Goal: Information Seeking & Learning: Learn about a topic

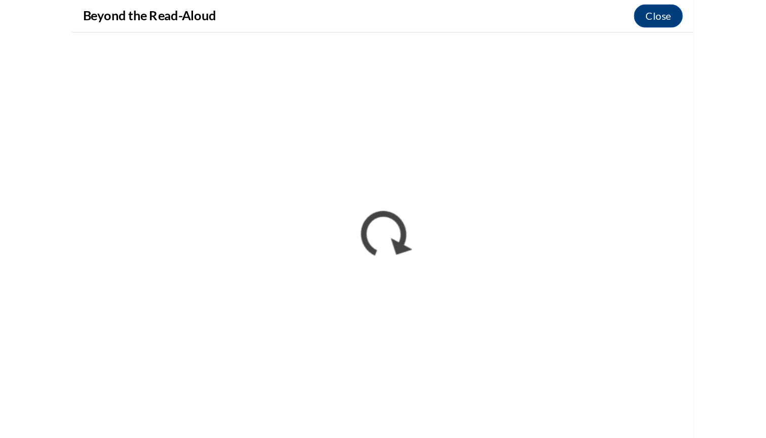
scroll to position [709, 0]
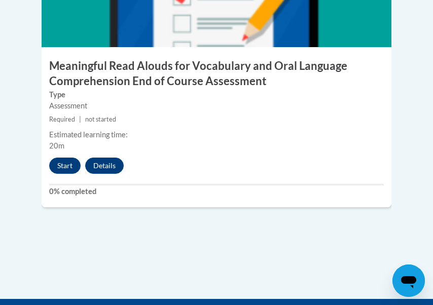
scroll to position [1785, 0]
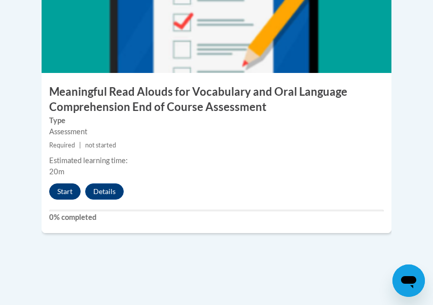
click at [67, 183] on button "Start" at bounding box center [64, 191] width 31 height 16
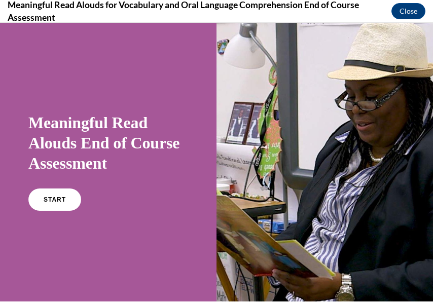
scroll to position [0, 0]
click at [61, 197] on span "START" at bounding box center [54, 200] width 23 height 8
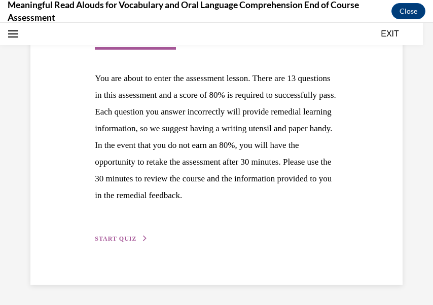
scroll to position [215, 0]
click at [113, 237] on span "START QUIZ" at bounding box center [116, 238] width 42 height 7
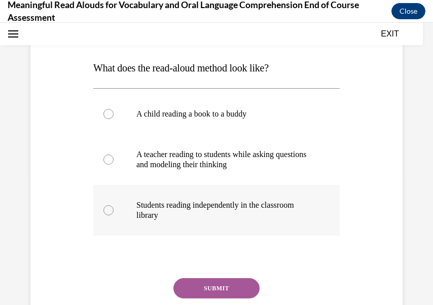
scroll to position [139, 0]
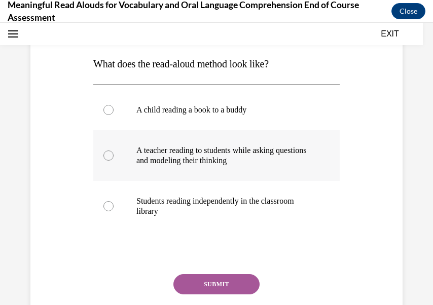
click at [107, 155] on div at bounding box center [108, 155] width 10 height 10
click at [107, 155] on input "A teacher reading to students while asking questions and modeling their thinking" at bounding box center [108, 155] width 10 height 10
radio input "true"
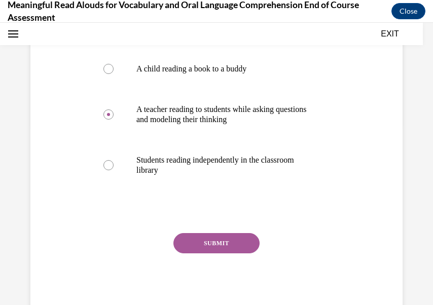
scroll to position [181, 0]
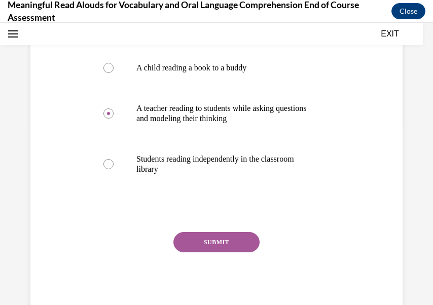
click at [207, 240] on button "SUBMIT" at bounding box center [216, 242] width 86 height 20
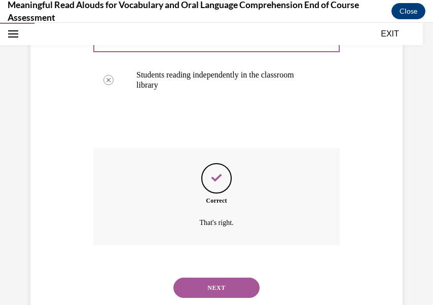
scroll to position [281, 0]
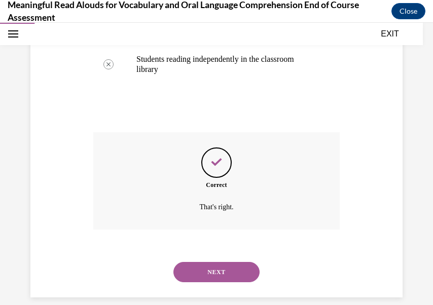
click at [211, 262] on button "NEXT" at bounding box center [216, 272] width 86 height 20
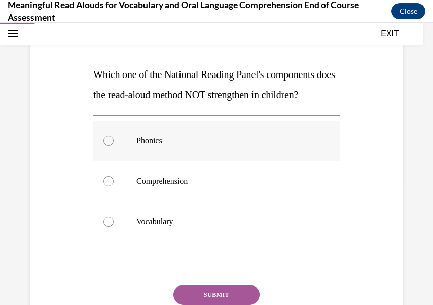
scroll to position [138, 0]
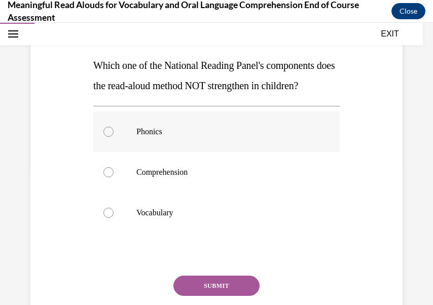
click at [105, 137] on div at bounding box center [108, 132] width 10 height 10
click at [105, 137] on input "Phonics" at bounding box center [108, 132] width 10 height 10
radio input "true"
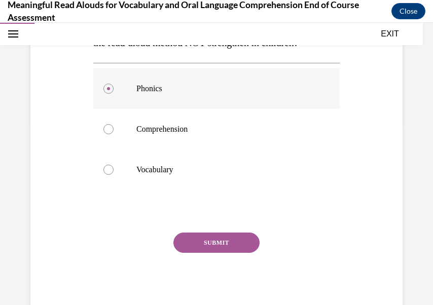
scroll to position [182, 0]
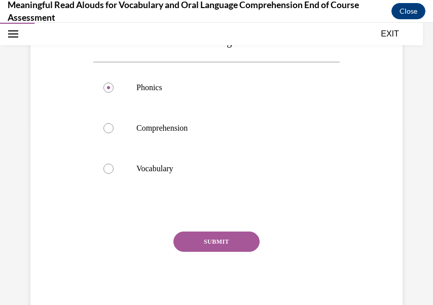
click at [208, 252] on button "SUBMIT" at bounding box center [216, 242] width 86 height 20
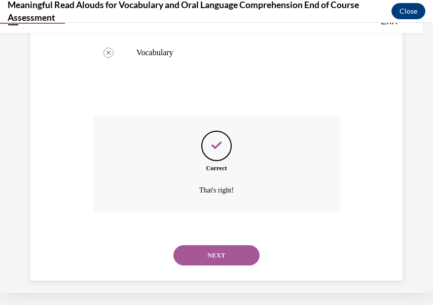
scroll to position [301, 0]
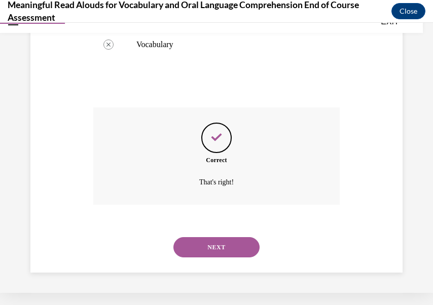
click at [208, 256] on button "NEXT" at bounding box center [216, 247] width 86 height 20
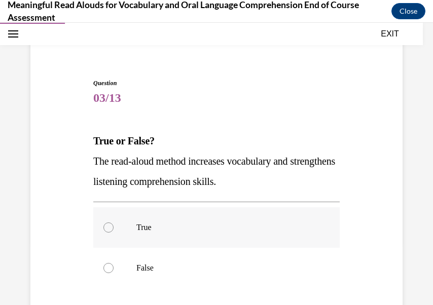
scroll to position [70, 0]
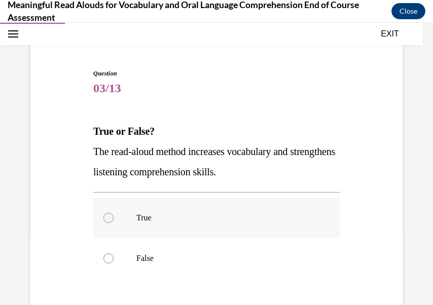
click at [107, 223] on label "True" at bounding box center [216, 218] width 246 height 41
click at [107, 223] on input "True" at bounding box center [108, 218] width 10 height 10
radio input "true"
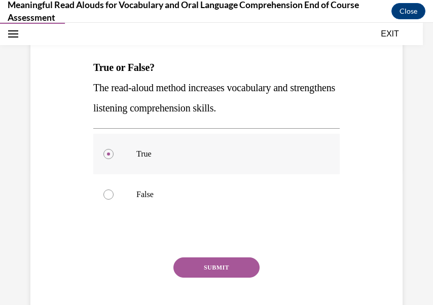
scroll to position [136, 0]
click at [210, 264] on button "SUBMIT" at bounding box center [216, 267] width 86 height 20
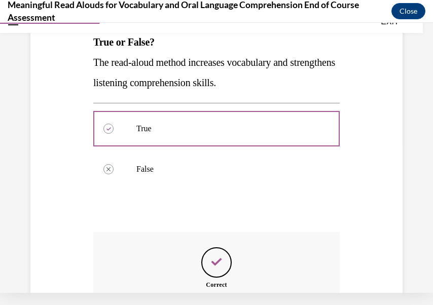
scroll to position [261, 0]
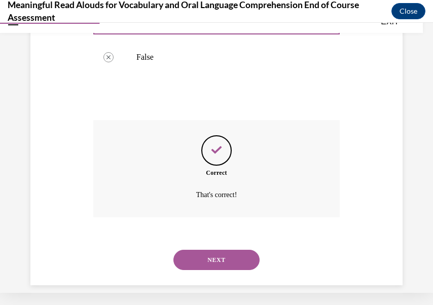
click at [217, 250] on button "NEXT" at bounding box center [216, 260] width 86 height 20
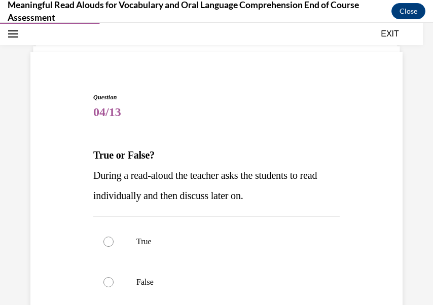
scroll to position [69, 0]
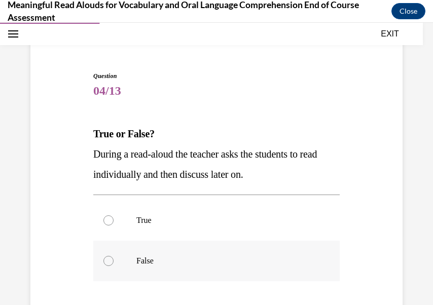
click at [113, 259] on label "False" at bounding box center [216, 261] width 246 height 41
click at [113, 259] on input "False" at bounding box center [108, 261] width 10 height 10
radio input "true"
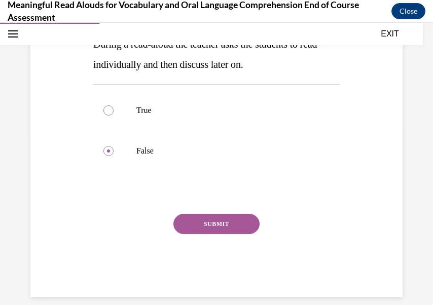
click at [203, 226] on button "SUBMIT" at bounding box center [216, 224] width 86 height 20
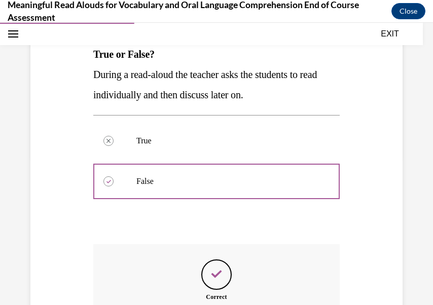
scroll to position [261, 0]
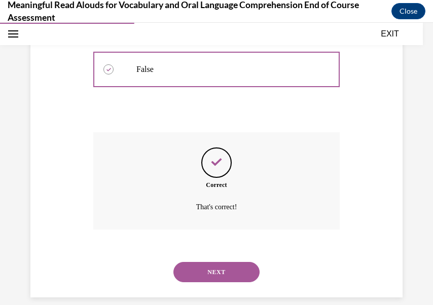
click at [210, 262] on button "NEXT" at bounding box center [216, 272] width 86 height 20
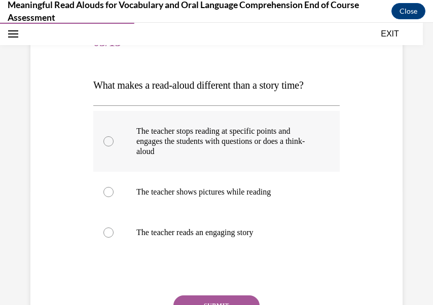
scroll to position [120, 0]
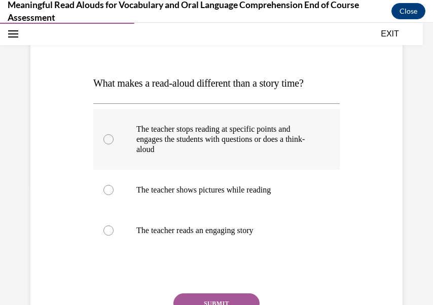
click at [170, 141] on p "The teacher stops reading at specific points and engages the students with ques…" at bounding box center [225, 139] width 178 height 30
click at [113, 141] on input "The teacher stops reading at specific points and engages the students with ques…" at bounding box center [108, 139] width 10 height 10
radio input "true"
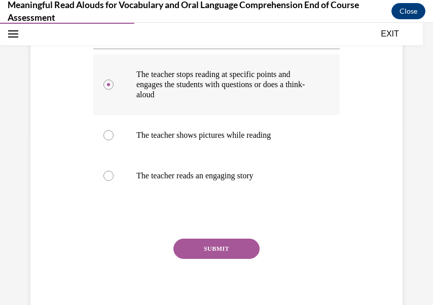
scroll to position [184, 0]
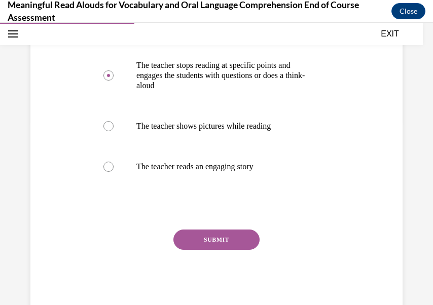
click at [227, 239] on button "SUBMIT" at bounding box center [216, 239] width 86 height 20
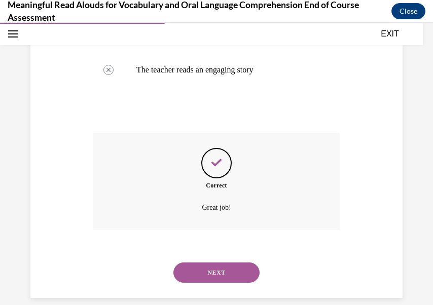
scroll to position [281, 0]
click at [227, 262] on button "NEXT" at bounding box center [216, 272] width 86 height 20
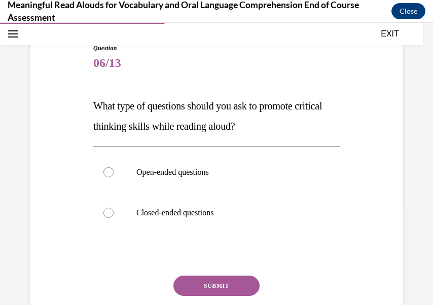
scroll to position [101, 0]
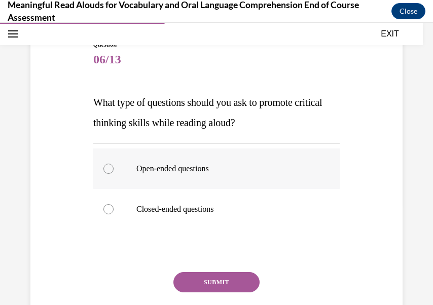
click at [104, 170] on div at bounding box center [108, 169] width 10 height 10
click at [104, 170] on input "Open-ended questions" at bounding box center [108, 169] width 10 height 10
radio input "true"
click at [187, 275] on button "SUBMIT" at bounding box center [216, 282] width 86 height 20
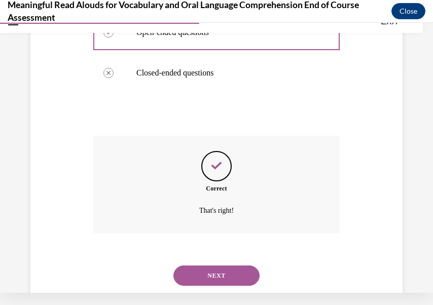
scroll to position [241, 0]
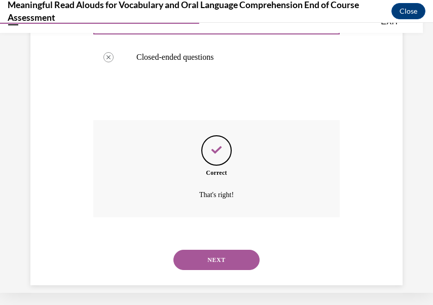
click at [206, 252] on button "NEXT" at bounding box center [216, 260] width 86 height 20
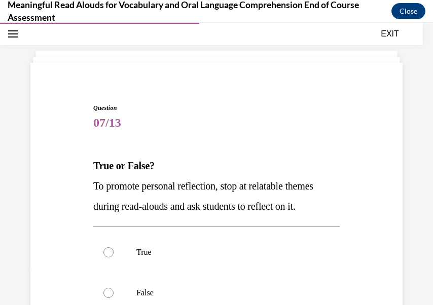
scroll to position [43, 0]
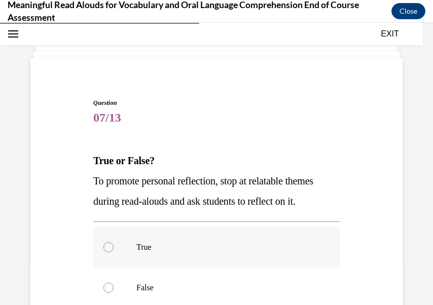
click at [109, 249] on div at bounding box center [108, 247] width 10 height 10
click at [109, 249] on input "True" at bounding box center [108, 247] width 10 height 10
radio input "true"
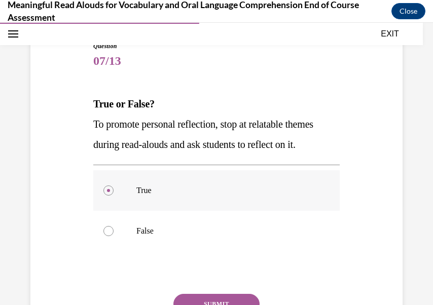
scroll to position [112, 0]
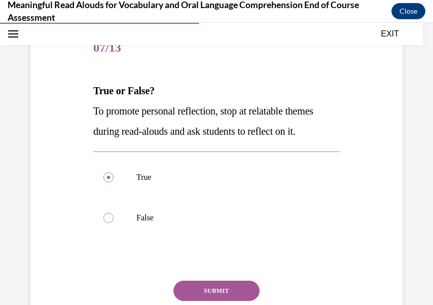
click at [237, 289] on button "SUBMIT" at bounding box center [216, 291] width 86 height 20
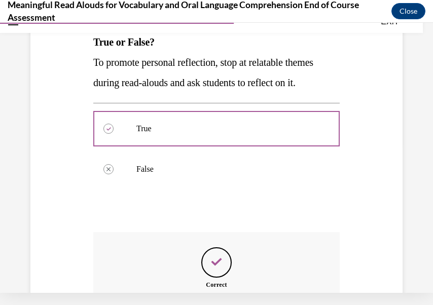
scroll to position [261, 0]
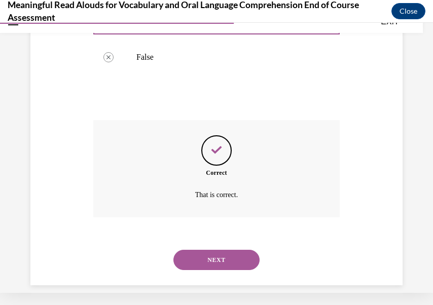
click at [233, 252] on button "NEXT" at bounding box center [216, 260] width 86 height 20
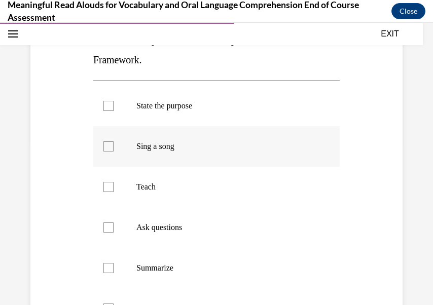
scroll to position [167, 0]
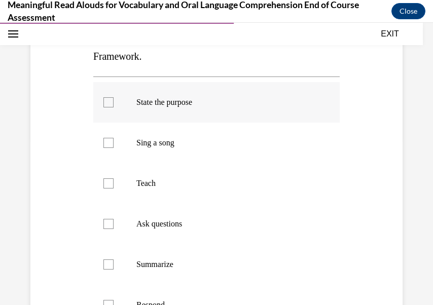
click at [111, 104] on div at bounding box center [108, 102] width 10 height 10
click at [111, 104] on input "State the purpose" at bounding box center [108, 102] width 10 height 10
checkbox input "true"
click at [108, 182] on div at bounding box center [108, 183] width 10 height 10
click at [108, 182] on input "Teach" at bounding box center [108, 183] width 10 height 10
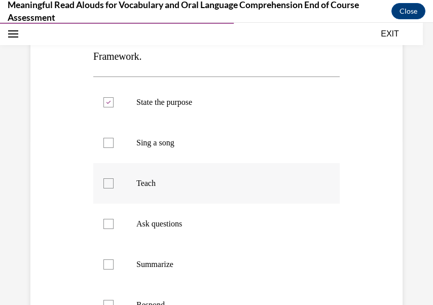
checkbox input "true"
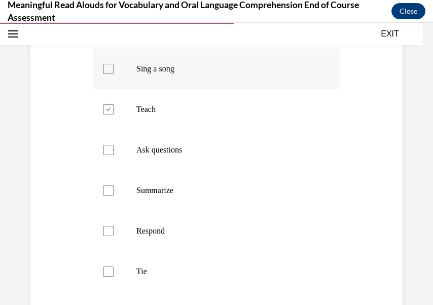
scroll to position [245, 0]
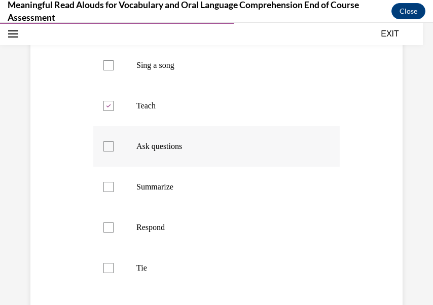
click at [109, 142] on div at bounding box center [108, 146] width 10 height 10
click at [109, 142] on input "Ask questions" at bounding box center [108, 146] width 10 height 10
checkbox input "true"
click at [107, 226] on div at bounding box center [108, 227] width 10 height 10
click at [107, 226] on input "Respond" at bounding box center [108, 227] width 10 height 10
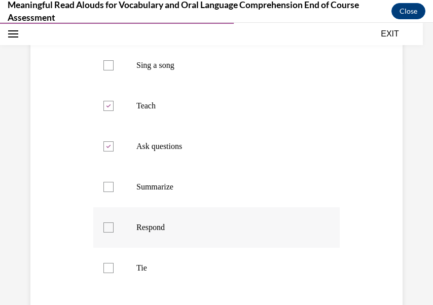
checkbox input "true"
click at [105, 264] on div at bounding box center [108, 268] width 10 height 10
click at [105, 264] on input "Tie" at bounding box center [108, 268] width 10 height 10
checkbox input "true"
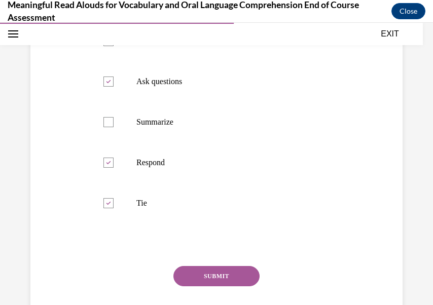
scroll to position [311, 0]
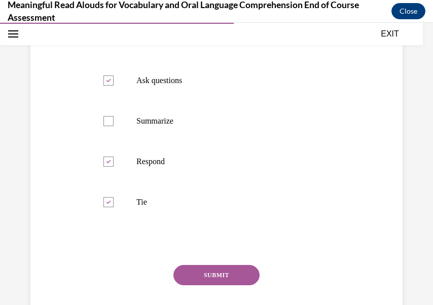
click at [202, 274] on button "SUBMIT" at bounding box center [216, 275] width 86 height 20
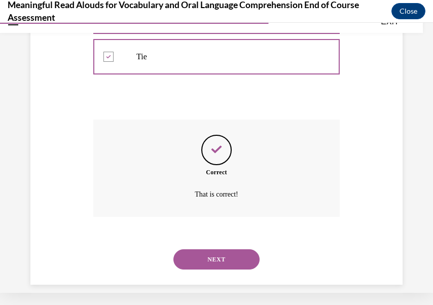
scroll to position [443, 0]
click at [222, 250] on button "NEXT" at bounding box center [216, 260] width 86 height 20
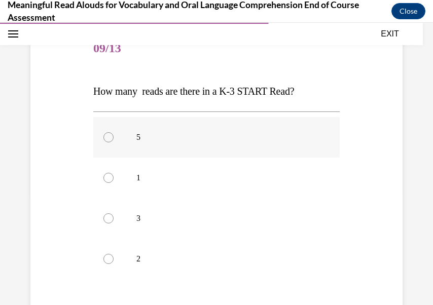
scroll to position [120, 0]
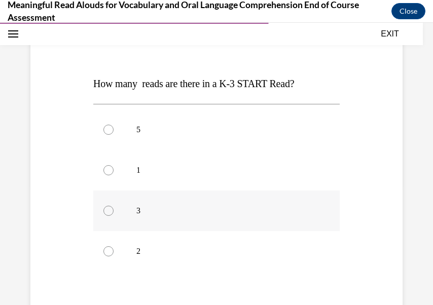
click at [108, 212] on div at bounding box center [108, 211] width 10 height 10
click at [108, 212] on input "3" at bounding box center [108, 211] width 10 height 10
radio input "true"
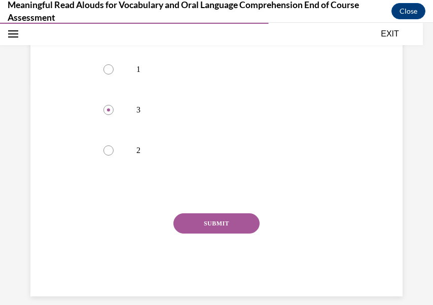
scroll to position [220, 0]
click at [199, 218] on button "SUBMIT" at bounding box center [216, 224] width 86 height 20
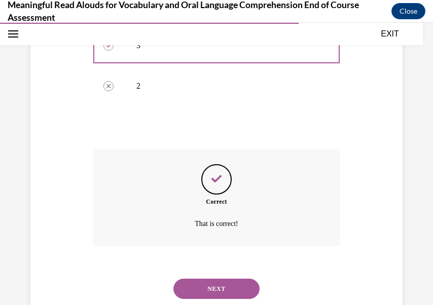
scroll to position [301, 0]
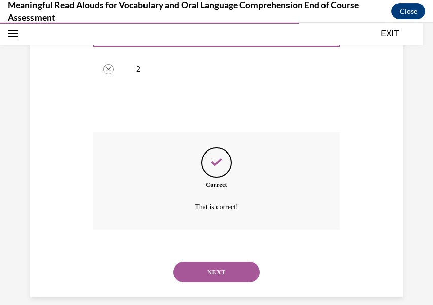
click at [220, 262] on button "NEXT" at bounding box center [216, 272] width 86 height 20
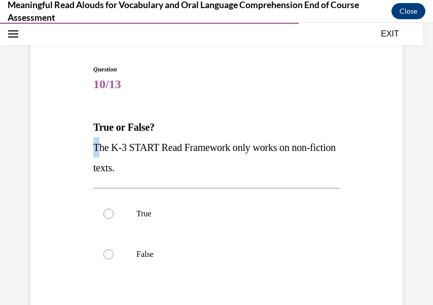
scroll to position [75, 0]
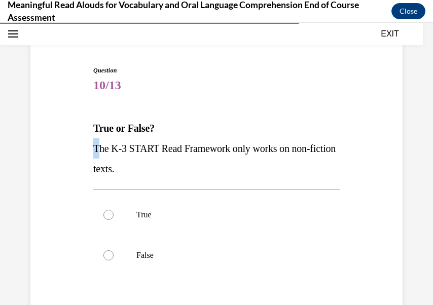
drag, startPoint x: 95, startPoint y: 150, endPoint x: 150, endPoint y: 167, distance: 58.3
click at [150, 167] on span "The K-3 START Read Framework only works on non-fiction texts." at bounding box center [214, 158] width 242 height 31
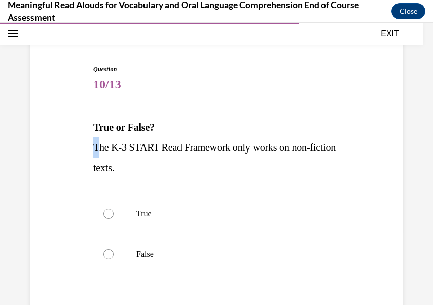
copy span "The K-3 START Read Framework only works on non-fiction texts."
click at [108, 255] on div at bounding box center [108, 254] width 10 height 10
click at [108, 255] on input "False" at bounding box center [108, 254] width 10 height 10
radio input "true"
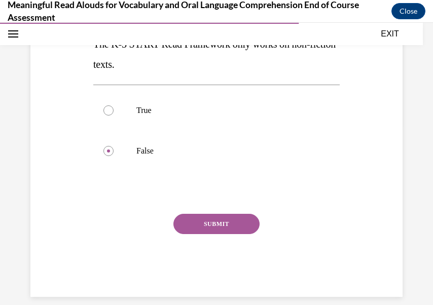
click at [219, 221] on button "SUBMIT" at bounding box center [216, 224] width 86 height 20
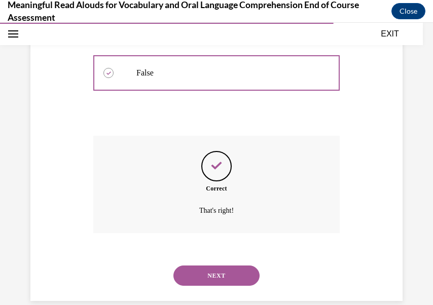
scroll to position [259, 0]
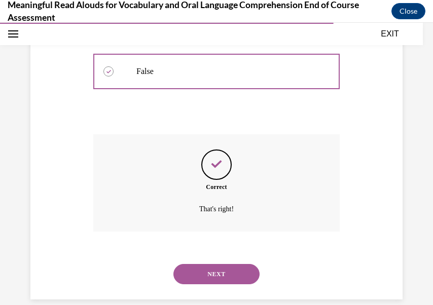
click at [225, 264] on button "NEXT" at bounding box center [216, 274] width 86 height 20
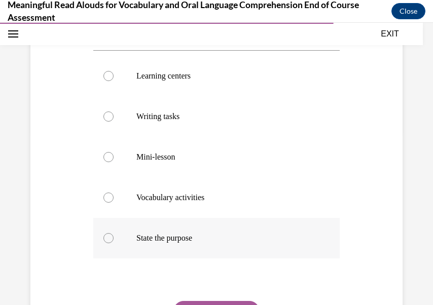
scroll to position [182, 0]
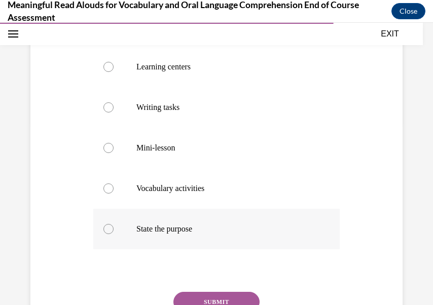
click at [223, 224] on p "State the purpose" at bounding box center [225, 229] width 178 height 10
click at [113, 224] on input "State the purpose" at bounding box center [108, 229] width 10 height 10
radio input "true"
click at [231, 295] on button "SUBMIT" at bounding box center [216, 302] width 86 height 20
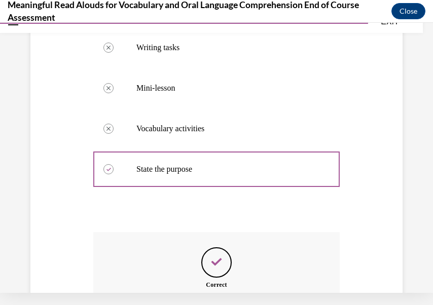
scroll to position [342, 0]
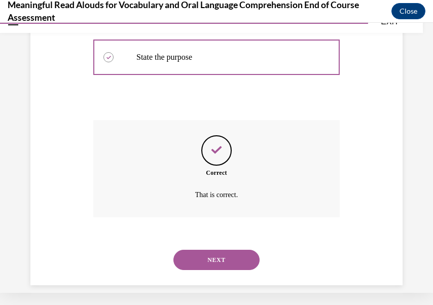
click at [223, 251] on button "NEXT" at bounding box center [216, 260] width 86 height 20
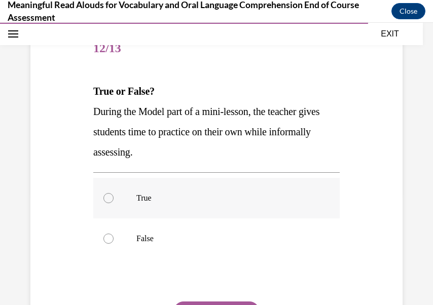
scroll to position [117, 0]
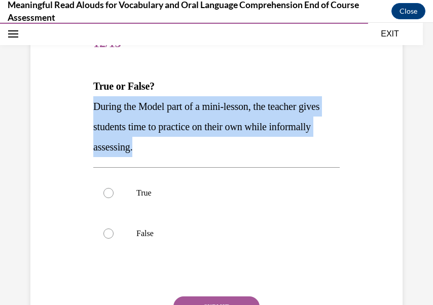
drag, startPoint x: 94, startPoint y: 105, endPoint x: 184, endPoint y: 145, distance: 98.7
click at [184, 145] on p "During the Model part of a mini-lesson, the teacher gives students time to prac…" at bounding box center [216, 126] width 246 height 61
copy span "During the Model part of a mini-lesson, the teacher gives students time to prac…"
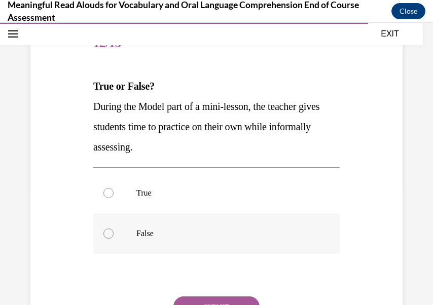
click at [110, 236] on div at bounding box center [108, 233] width 10 height 10
click at [110, 236] on input "False" at bounding box center [108, 233] width 10 height 10
radio input "true"
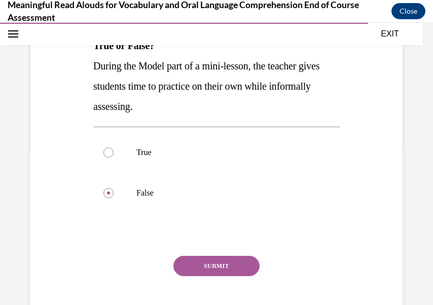
click at [210, 260] on button "SUBMIT" at bounding box center [216, 266] width 86 height 20
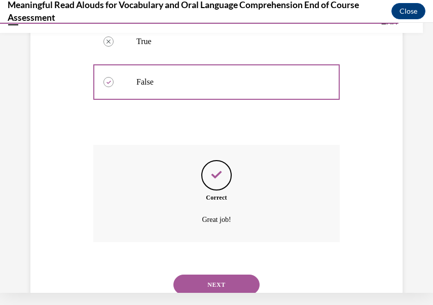
scroll to position [281, 0]
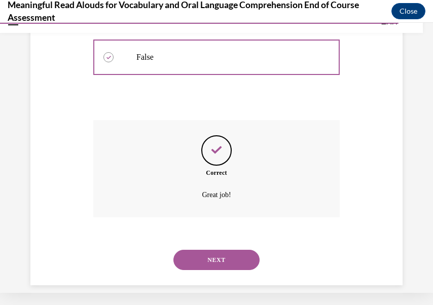
click at [220, 250] on button "NEXT" at bounding box center [216, 260] width 86 height 20
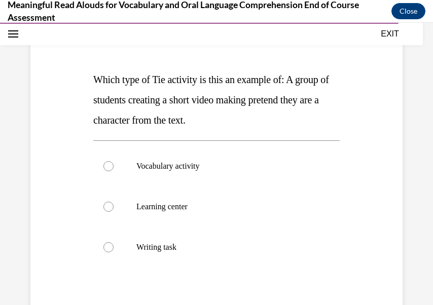
scroll to position [122, 0]
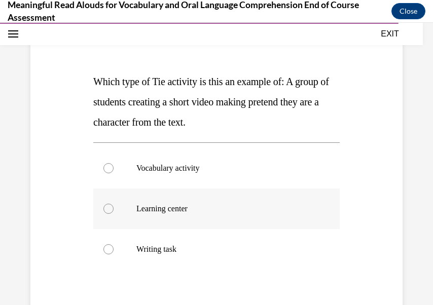
click at [111, 209] on div at bounding box center [108, 209] width 10 height 10
click at [111, 209] on input "Learning center" at bounding box center [108, 209] width 10 height 10
radio input "true"
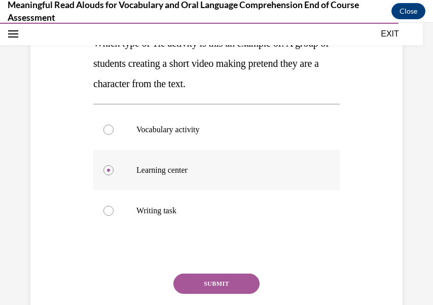
scroll to position [161, 0]
click at [232, 281] on button "SUBMIT" at bounding box center [216, 283] width 86 height 20
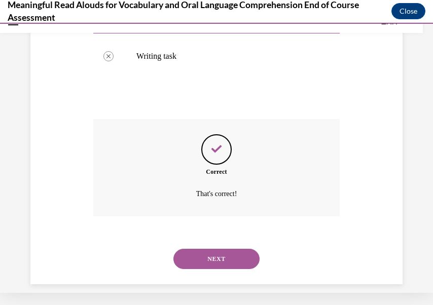
scroll to position [301, 0]
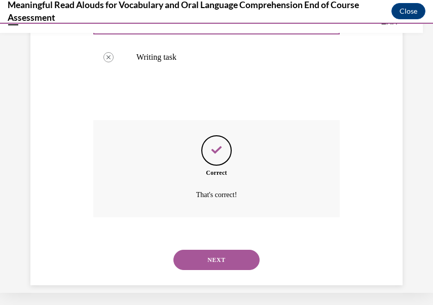
click at [239, 250] on button "NEXT" at bounding box center [216, 260] width 86 height 20
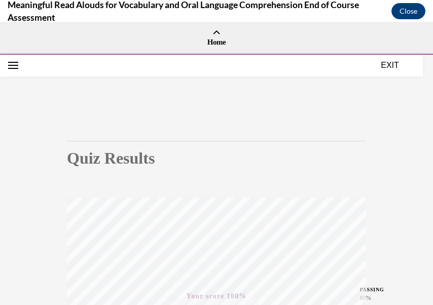
scroll to position [0, 0]
click at [390, 65] on button "EXIT" at bounding box center [389, 65] width 61 height 12
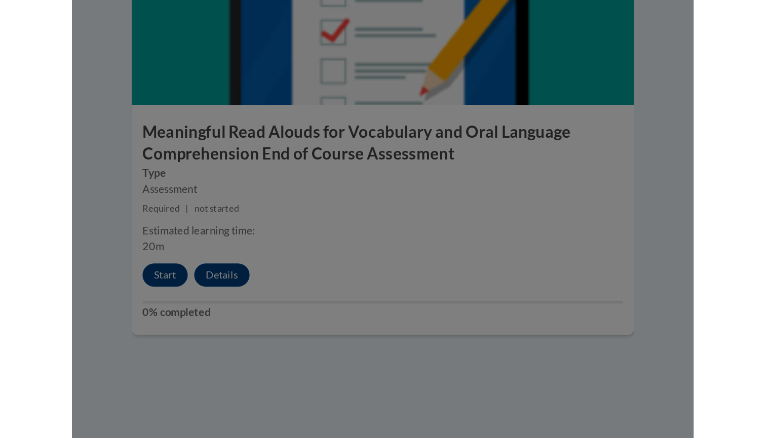
scroll to position [754, 0]
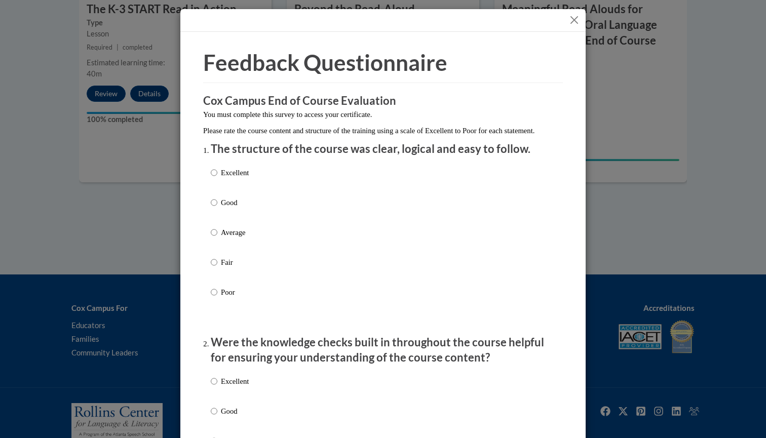
click at [217, 211] on label "Good" at bounding box center [230, 210] width 38 height 27
click at [217, 208] on input "Good" at bounding box center [214, 202] width 7 height 11
radio input "true"
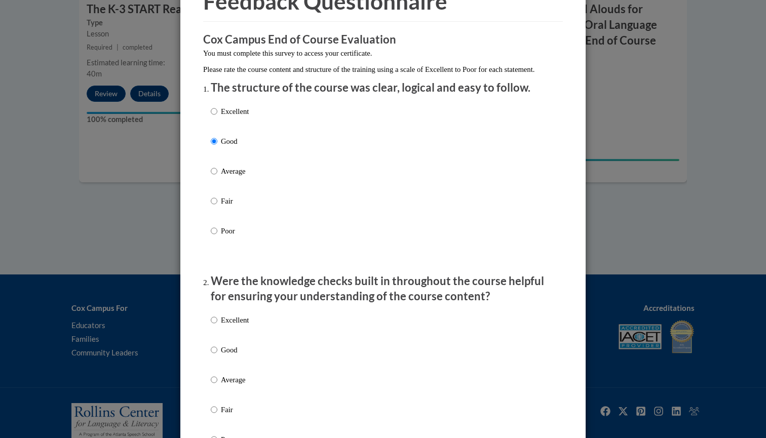
scroll to position [62, 0]
click at [217, 358] on label "Good" at bounding box center [230, 356] width 38 height 27
click at [217, 355] on input "Good" at bounding box center [214, 348] width 7 height 11
radio input "true"
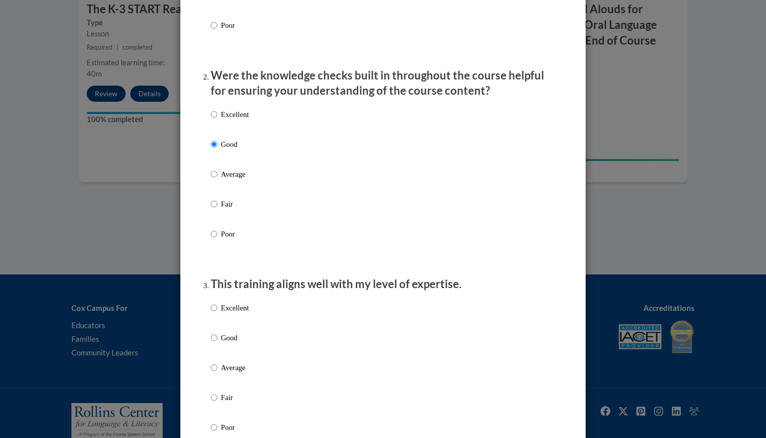
scroll to position [271, 0]
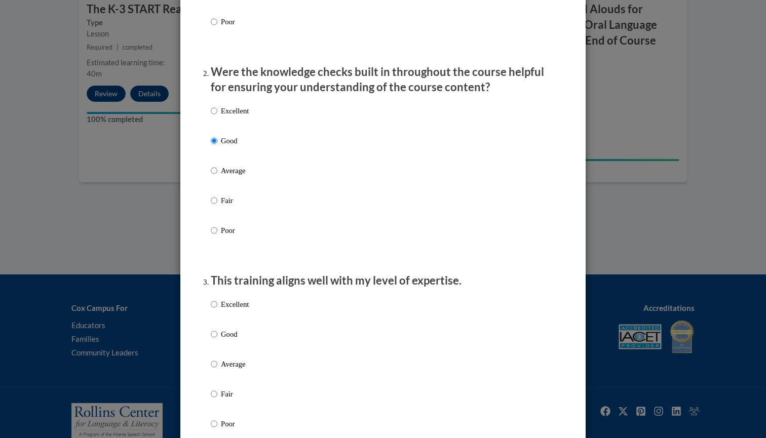
click at [219, 342] on label "Good" at bounding box center [230, 342] width 38 height 27
click at [217, 340] on input "Good" at bounding box center [214, 334] width 7 height 11
radio input "true"
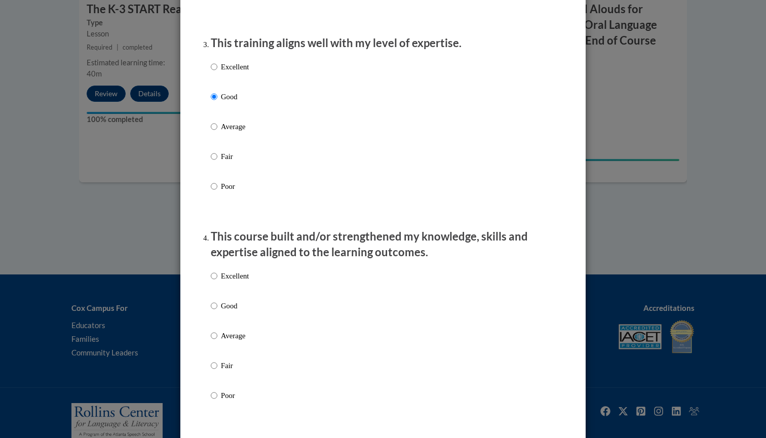
scroll to position [510, 0]
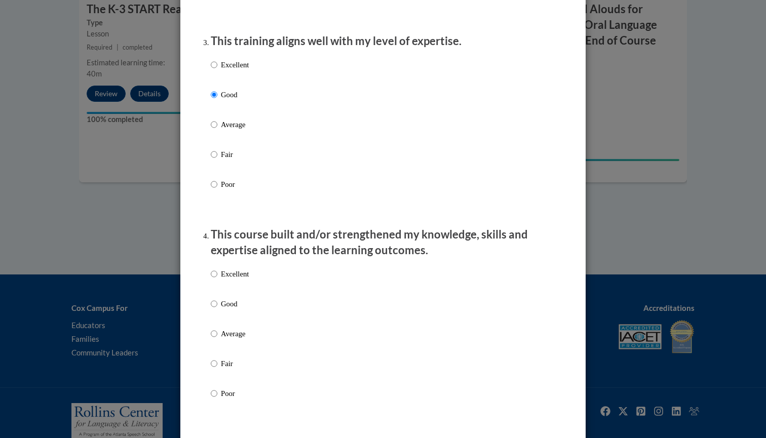
click at [220, 340] on label "Average" at bounding box center [230, 341] width 38 height 27
click at [217, 339] on input "Average" at bounding box center [214, 333] width 7 height 11
radio input "true"
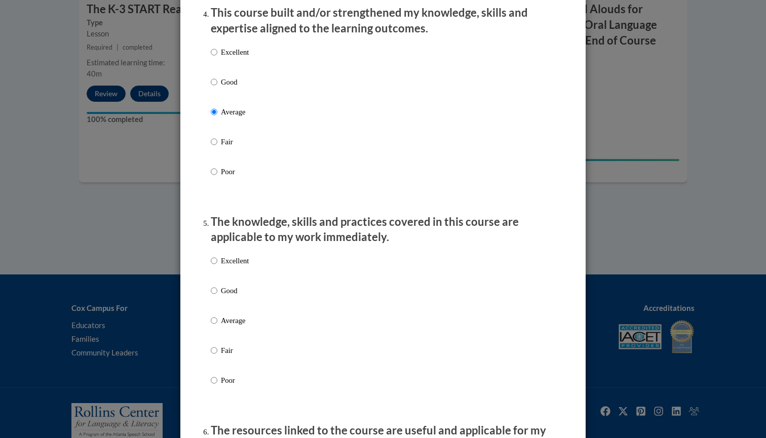
scroll to position [738, 0]
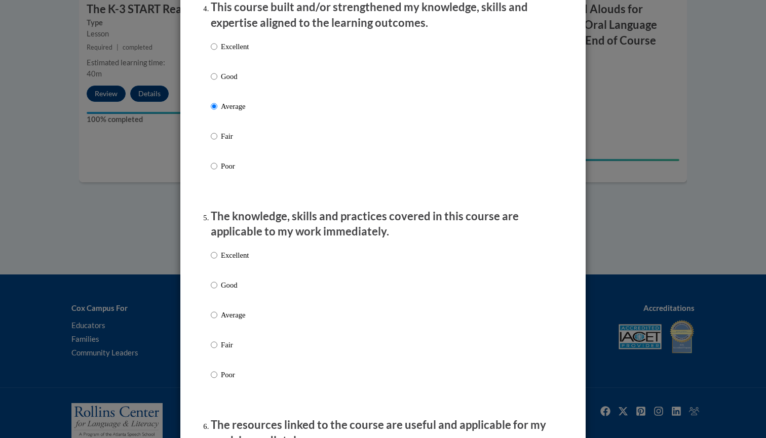
click at [219, 315] on label "Average" at bounding box center [230, 323] width 38 height 27
click at [217, 315] on input "Average" at bounding box center [214, 315] width 7 height 11
radio input "true"
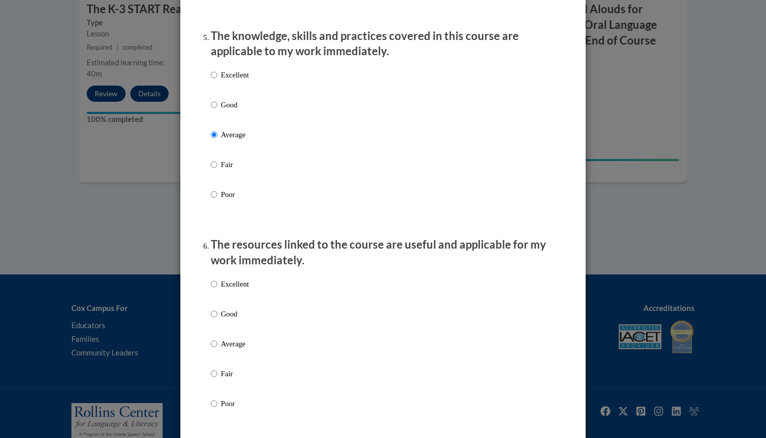
scroll to position [928, 0]
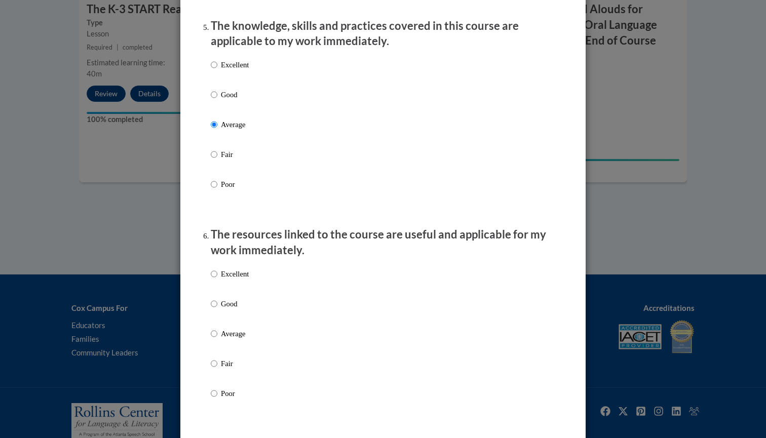
click at [224, 308] on p "Good" at bounding box center [235, 303] width 28 height 11
click at [217, 308] on input "Good" at bounding box center [214, 303] width 7 height 11
radio input "true"
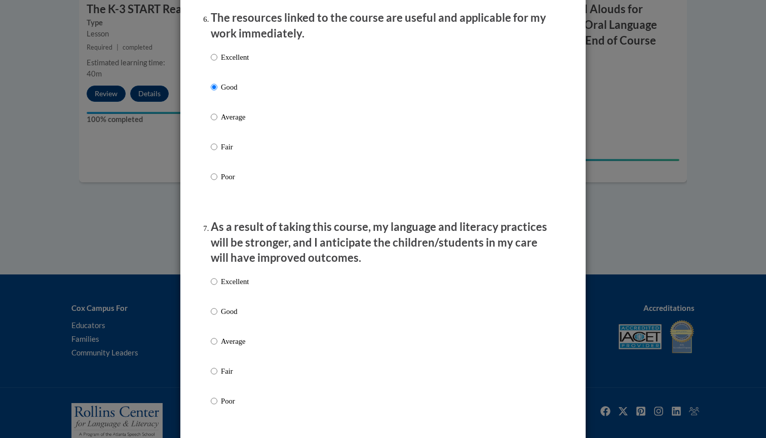
scroll to position [1170, 0]
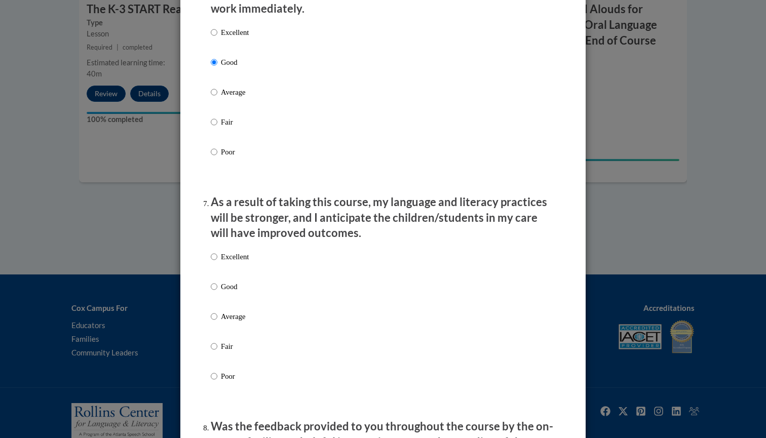
click at [233, 288] on p "Good" at bounding box center [235, 286] width 28 height 11
click at [217, 288] on input "Good" at bounding box center [214, 286] width 7 height 11
radio input "true"
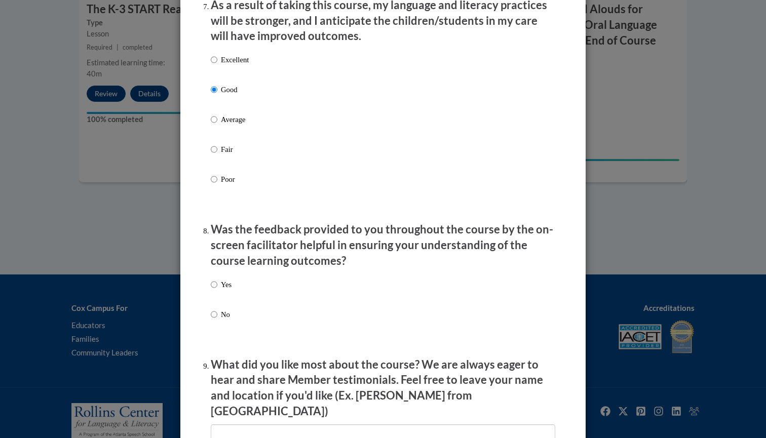
scroll to position [1381, 0]
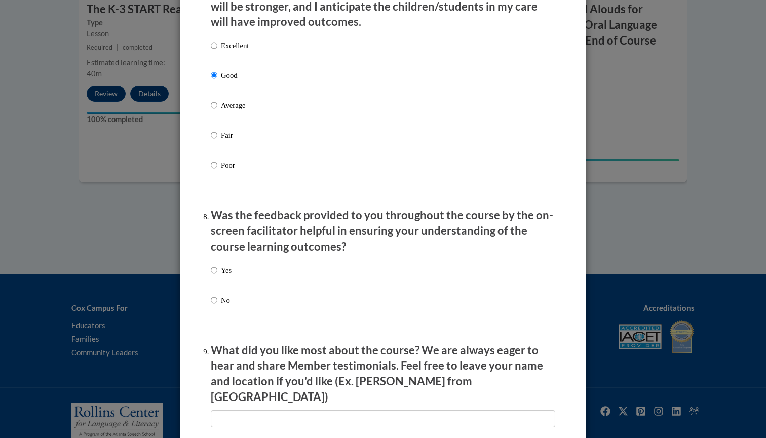
click at [216, 270] on input "Yes" at bounding box center [214, 270] width 7 height 11
radio input "true"
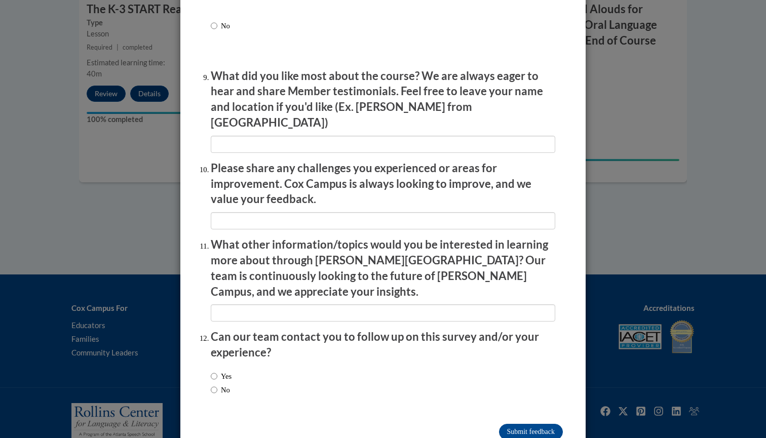
scroll to position [1655, 0]
click at [211, 385] on input "No" at bounding box center [214, 390] width 7 height 11
radio input "true"
click at [541, 425] on input "Submit feedback" at bounding box center [531, 433] width 64 height 16
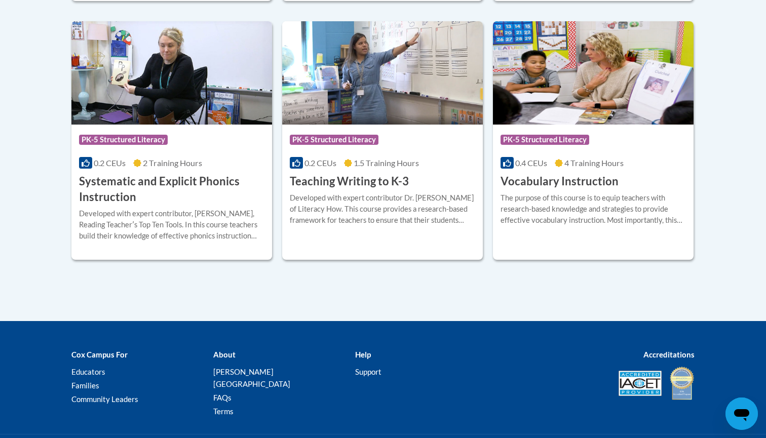
scroll to position [1206, 0]
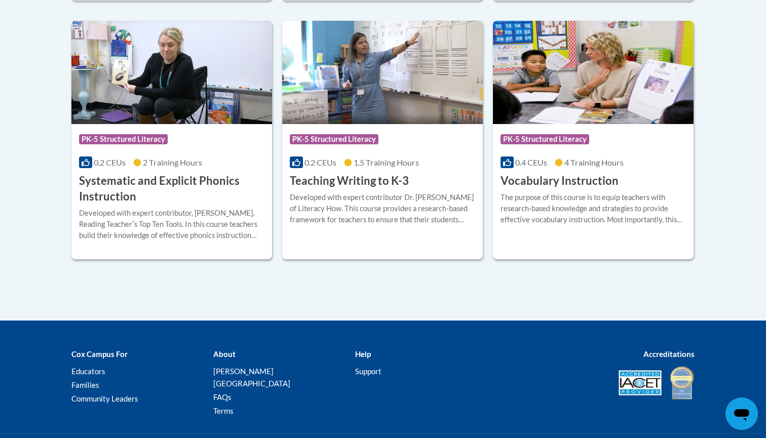
click at [514, 177] on h3 "Vocabulary Instruction" at bounding box center [560, 181] width 118 height 16
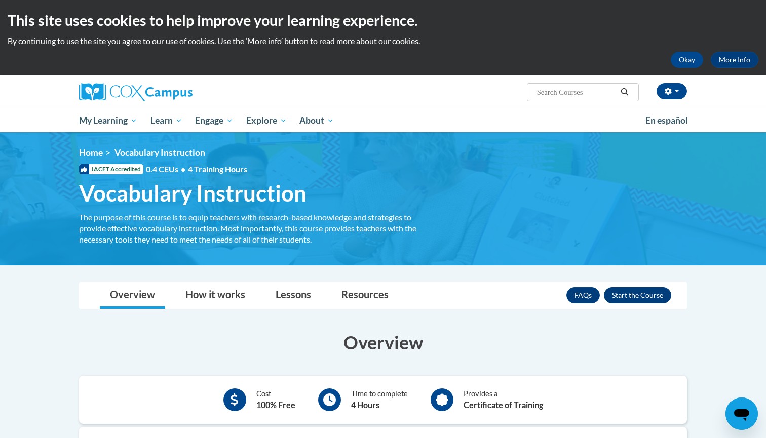
click at [646, 297] on button "Enroll" at bounding box center [637, 295] width 67 height 16
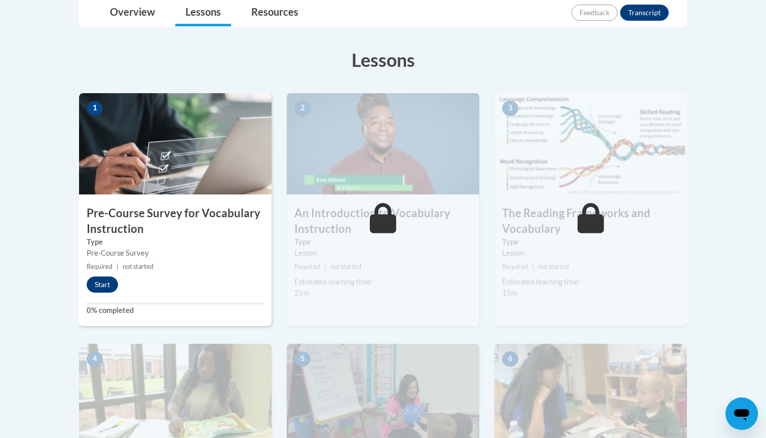
scroll to position [251, 0]
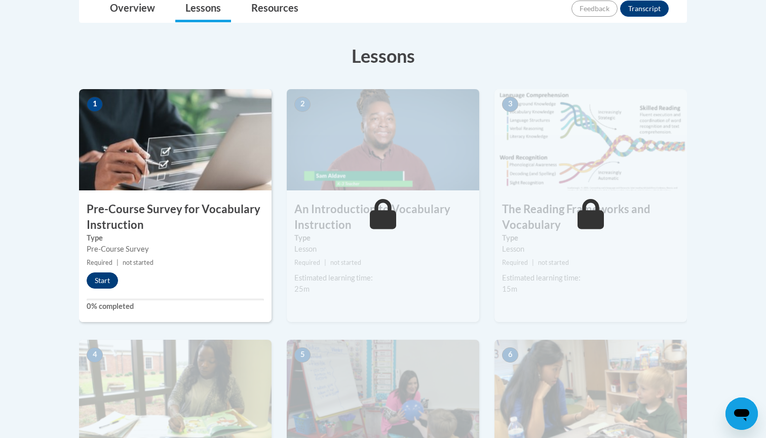
click at [109, 281] on button "Start" at bounding box center [102, 281] width 31 height 16
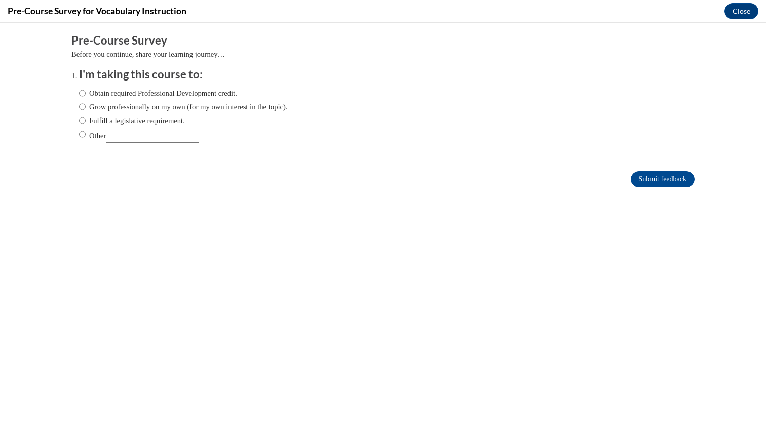
scroll to position [0, 0]
click at [82, 120] on input "Fulfill a legislative requirement." at bounding box center [82, 120] width 7 height 11
radio input "true"
click at [641, 176] on input "Submit feedback" at bounding box center [663, 179] width 64 height 16
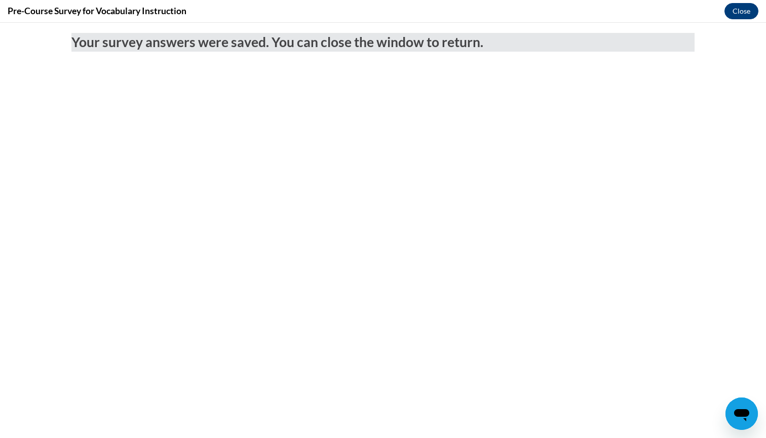
click at [736, 14] on button "Close" at bounding box center [741, 11] width 34 height 16
